Goal: Information Seeking & Learning: Find specific fact

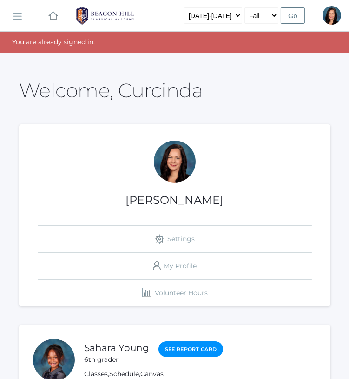
click at [18, 18] on rect at bounding box center [17, 16] width 15 height 15
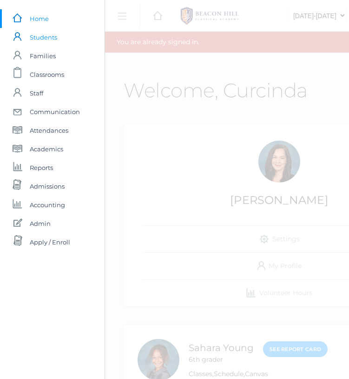
click at [52, 39] on span "Students" at bounding box center [43, 37] width 27 height 19
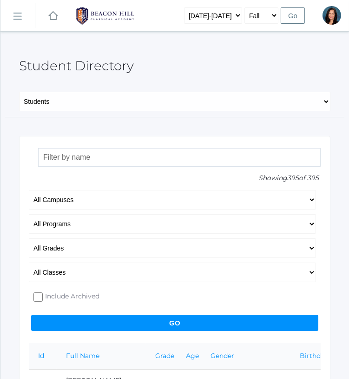
click at [111, 158] on input "search" at bounding box center [179, 157] width 283 height 19
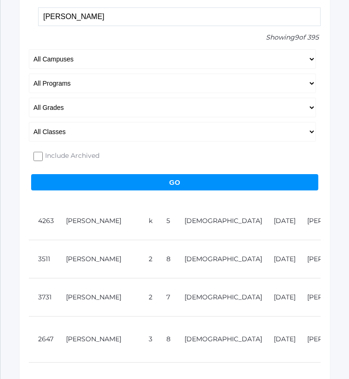
scroll to position [69, 0]
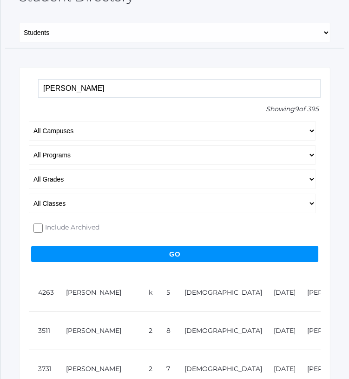
drag, startPoint x: 67, startPoint y: 87, endPoint x: -1, endPoint y: 75, distance: 69.4
click at [0, 75] on html "icons/ui/navigation/home Created with Sketch. Home icons/user/plain Created wit…" at bounding box center [174, 120] width 349 height 379
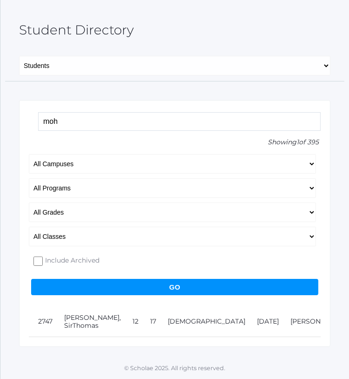
scroll to position [58, 0]
type input "[PERSON_NAME]"
click at [142, 279] on input "Go" at bounding box center [175, 287] width 288 height 16
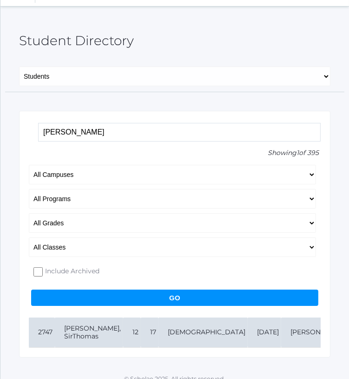
scroll to position [0, 0]
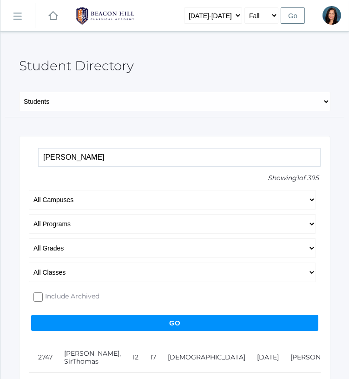
click at [12, 13] on link "icons/ui/navigation/hamburger Created with Sketch." at bounding box center [17, 15] width 34 height 25
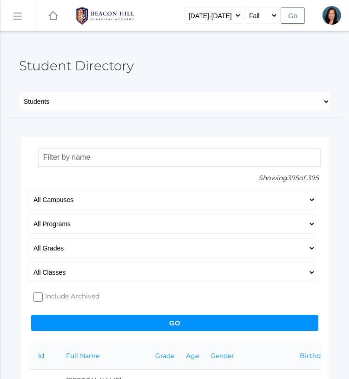
click at [23, 17] on link "icons/ui/navigation/hamburger Created with Sketch." at bounding box center [17, 15] width 34 height 25
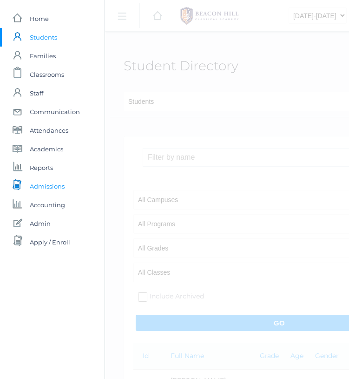
click at [60, 193] on span "Admissions" at bounding box center [47, 186] width 35 height 19
click at [59, 188] on span "Admissions" at bounding box center [47, 186] width 35 height 19
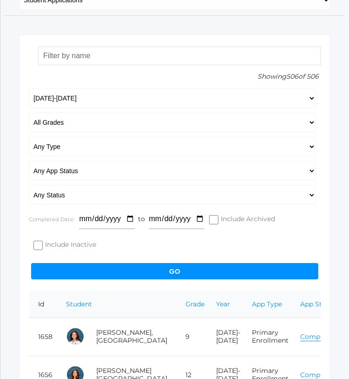
scroll to position [62, 0]
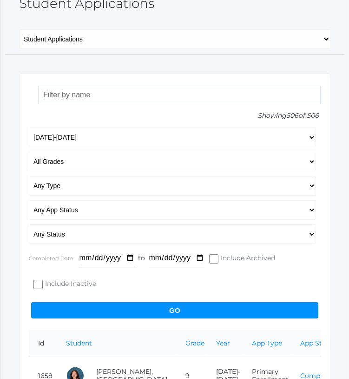
click at [66, 93] on input "search" at bounding box center [179, 95] width 283 height 19
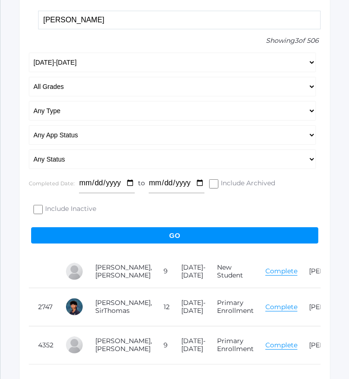
scroll to position [178, 0]
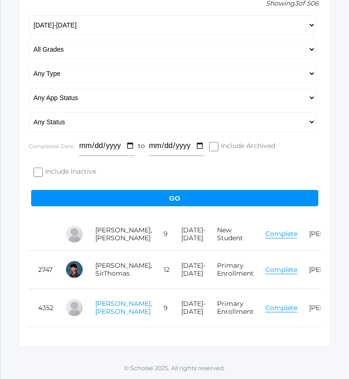
type input "mohr"
click at [101, 305] on link "Mohr, Sir John Michael" at bounding box center [123, 307] width 57 height 16
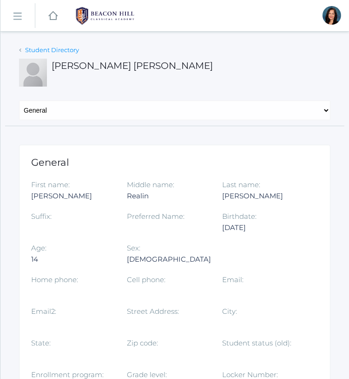
click at [31, 49] on link "Student Directory" at bounding box center [52, 49] width 54 height 7
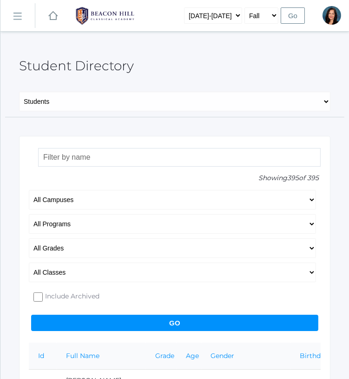
click at [91, 159] on input "search" at bounding box center [179, 157] width 283 height 19
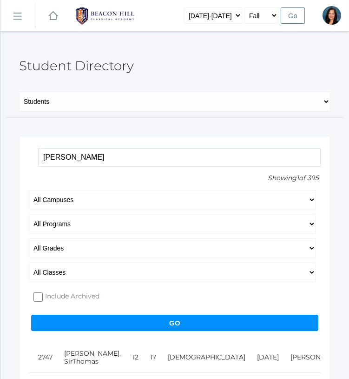
type input "mohr"
click at [17, 16] on rect at bounding box center [17, 16] width 15 height 15
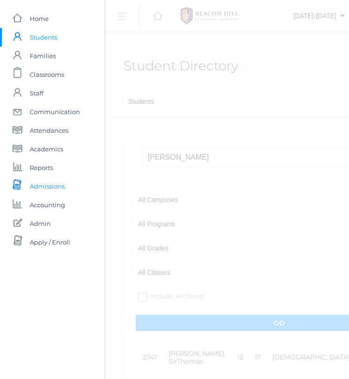
click at [40, 187] on span "Admissions" at bounding box center [47, 186] width 35 height 19
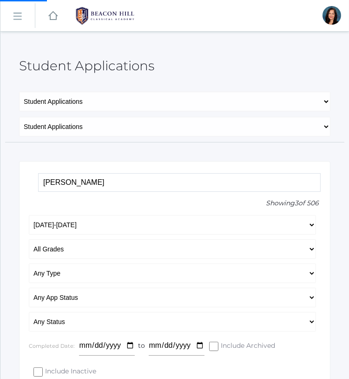
click at [132, 185] on input "mohr" at bounding box center [179, 182] width 283 height 19
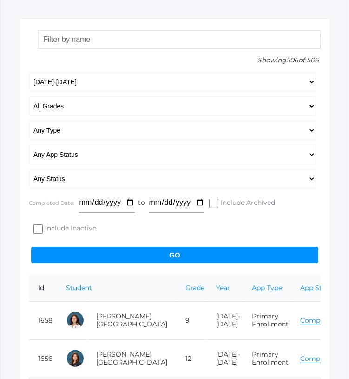
scroll to position [121, 0]
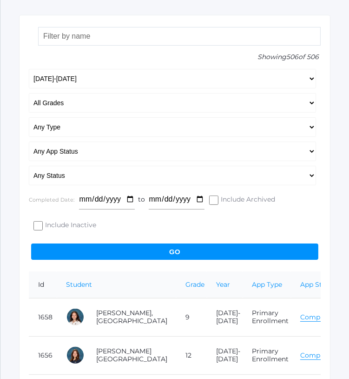
click at [78, 40] on input "search" at bounding box center [179, 36] width 283 height 19
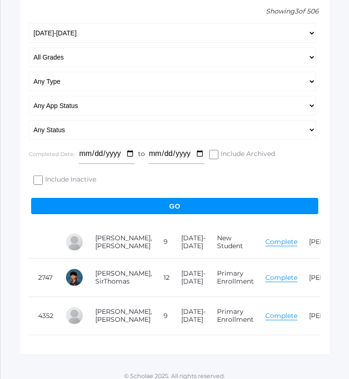
scroll to position [178, 0]
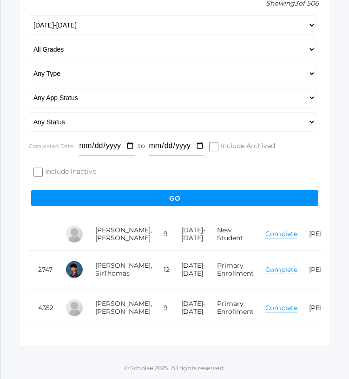
type input "mohr"
click at [266, 308] on link "Complete" at bounding box center [282, 307] width 32 height 9
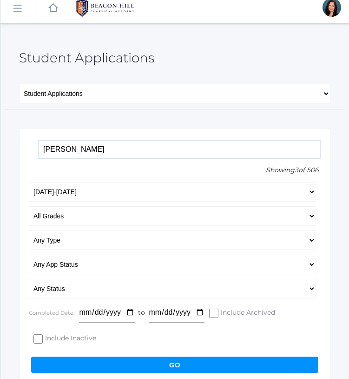
scroll to position [0, 0]
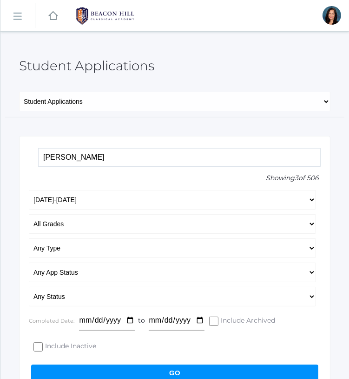
click at [15, 11] on link "icons/ui/navigation/hamburger Created with Sketch." at bounding box center [17, 15] width 34 height 25
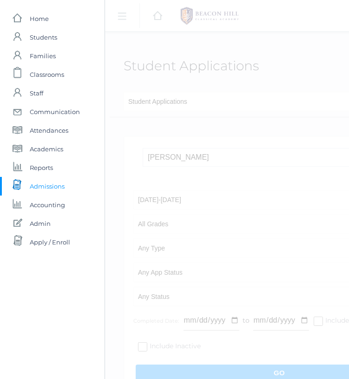
click at [46, 186] on span "Admissions" at bounding box center [47, 186] width 35 height 19
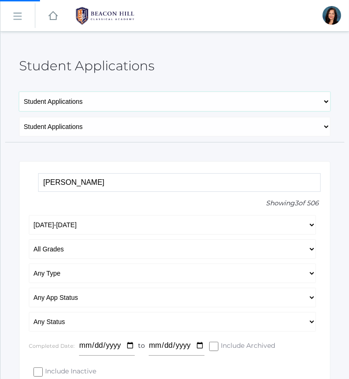
click at [226, 104] on select "Enrollment Responsibilities New Applicants Returning Students Student Applicati…" at bounding box center [175, 102] width 312 height 20
select select "/admissions/class_list"
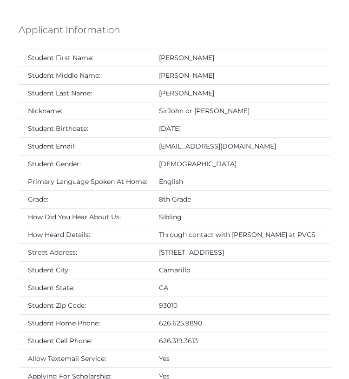
scroll to position [210, 0]
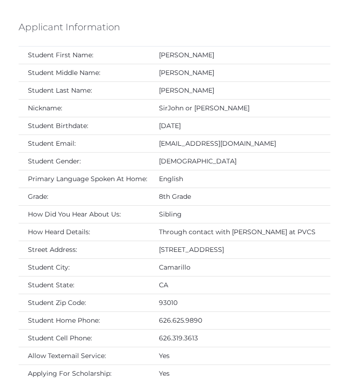
drag, startPoint x: 228, startPoint y: 245, endPoint x: 138, endPoint y: 244, distance: 90.3
click at [138, 244] on tr "Street Address: 2204 Rocklyn Street" at bounding box center [175, 250] width 312 height 18
copy tr "2204 Rocklyn Street"
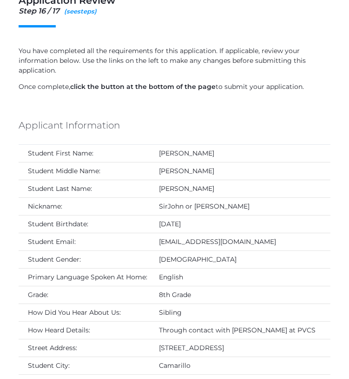
scroll to position [0, 0]
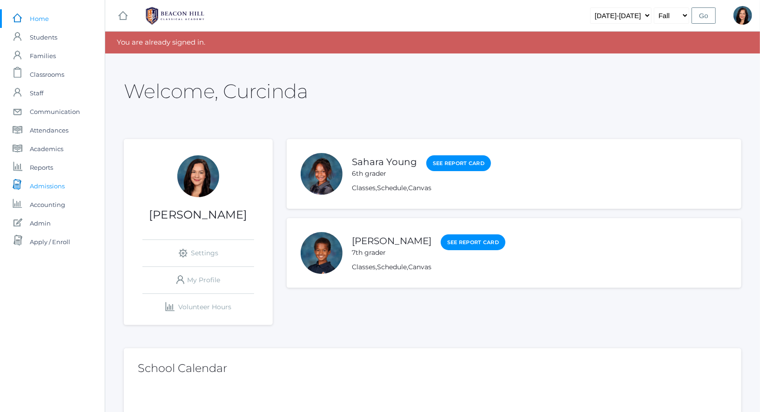
click at [47, 187] on span "Admissions" at bounding box center [47, 186] width 35 height 19
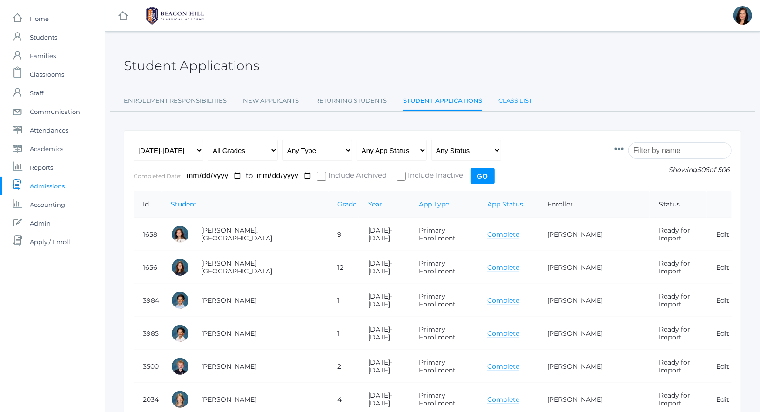
click at [514, 101] on link "Class List" at bounding box center [515, 101] width 34 height 19
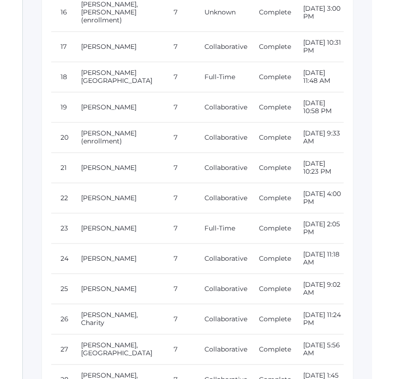
scroll to position [9963, 0]
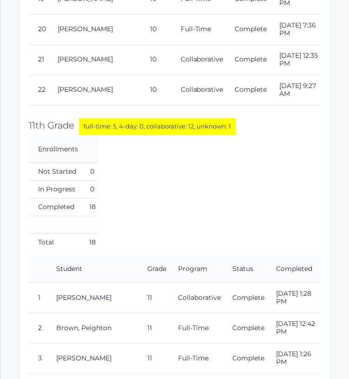
scroll to position [14251, 0]
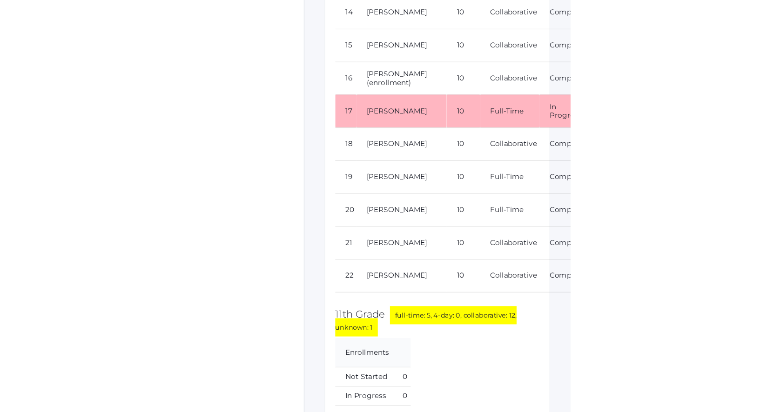
scroll to position [11970, 0]
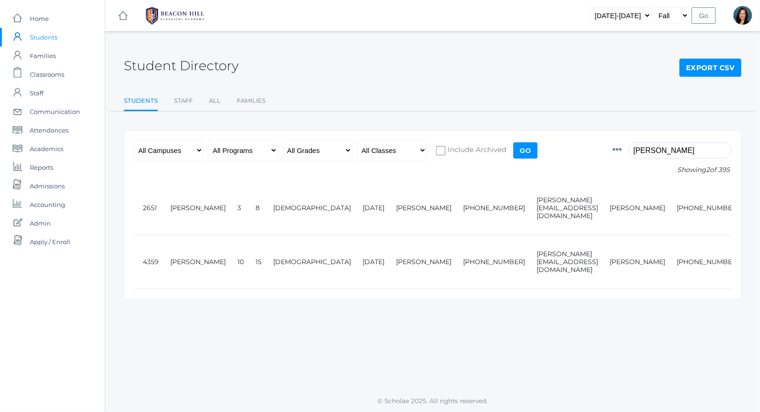
click at [439, 339] on div "Student Directory Export CSV Students Staff All Families Students Staff All Fam…" at bounding box center [432, 211] width 655 height 336
click at [449, 344] on div "Student Directory Export CSV Students Staff All Families Students Staff All Fam…" at bounding box center [432, 211] width 655 height 336
